Goal: Task Accomplishment & Management: Complete application form

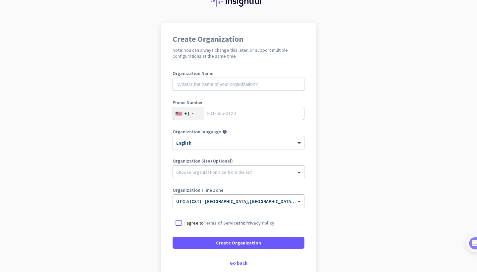
scroll to position [29, 0]
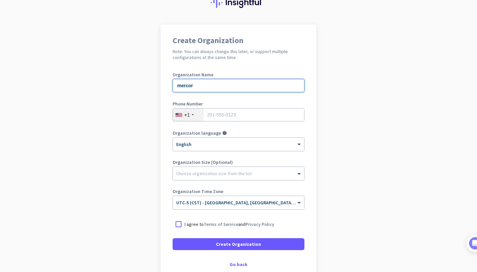
type input "mercor"
type input "7087247717"
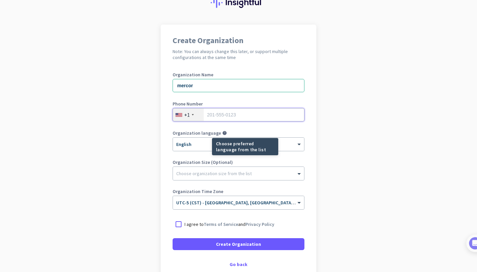
type input "7087247717"
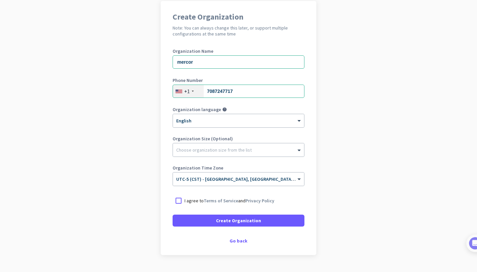
scroll to position [53, 0]
click at [180, 198] on div at bounding box center [179, 200] width 12 height 12
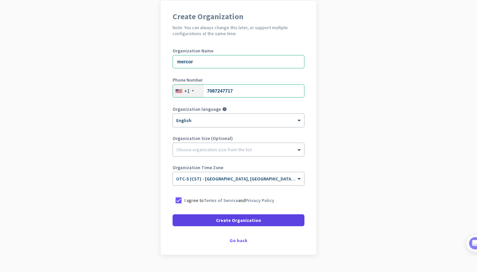
click at [235, 224] on span at bounding box center [239, 220] width 132 height 16
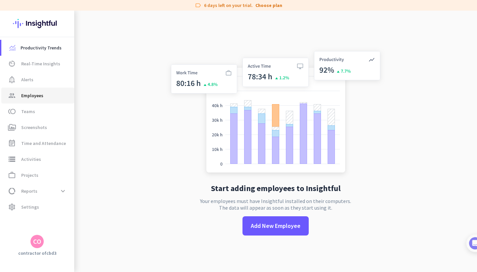
click at [28, 97] on span "Employees" at bounding box center [32, 95] width 22 height 8
